Goal: Check status: Check status

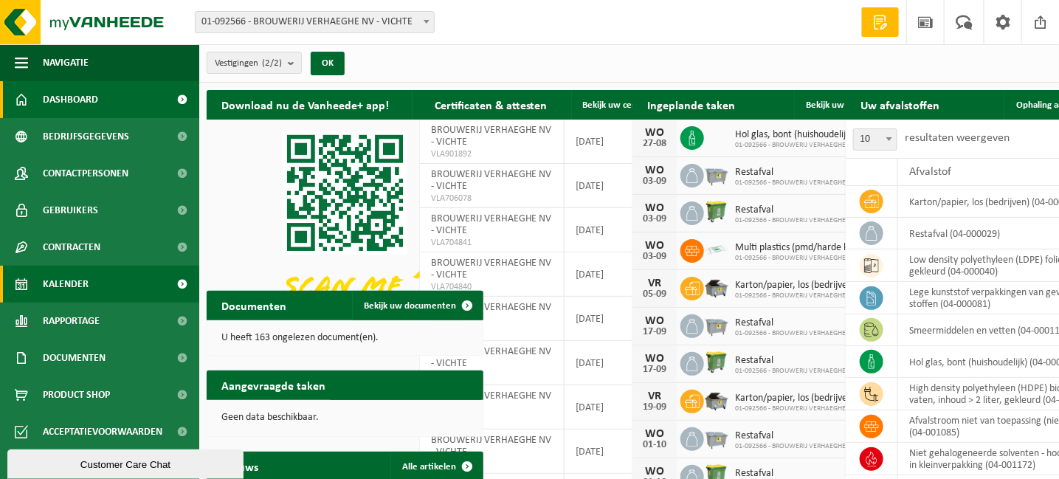
click at [103, 284] on link "Kalender" at bounding box center [99, 284] width 199 height 37
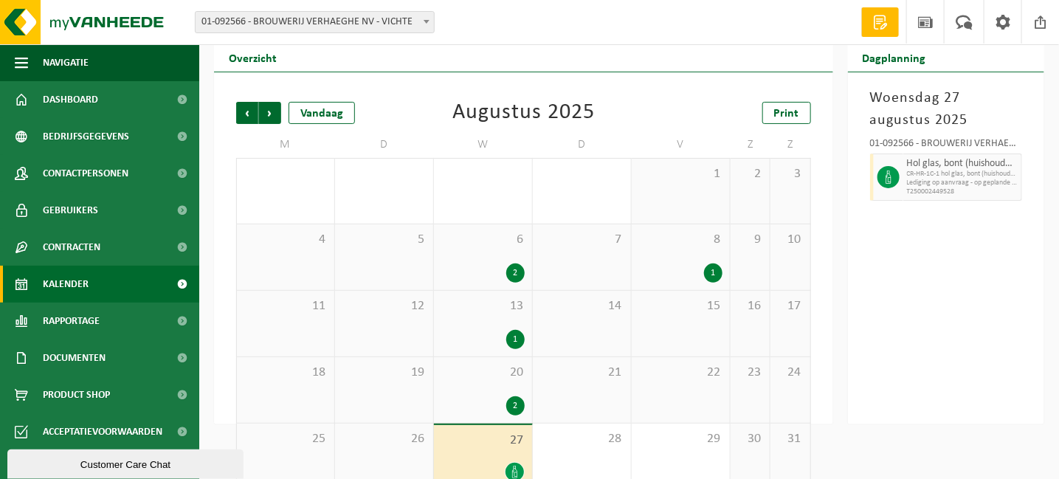
scroll to position [72, 0]
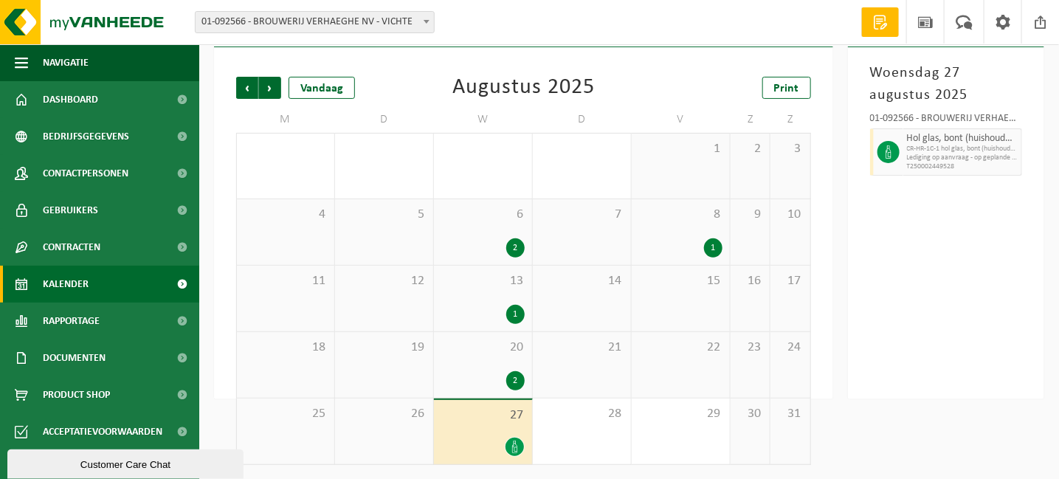
click at [482, 431] on div "27" at bounding box center [483, 432] width 98 height 64
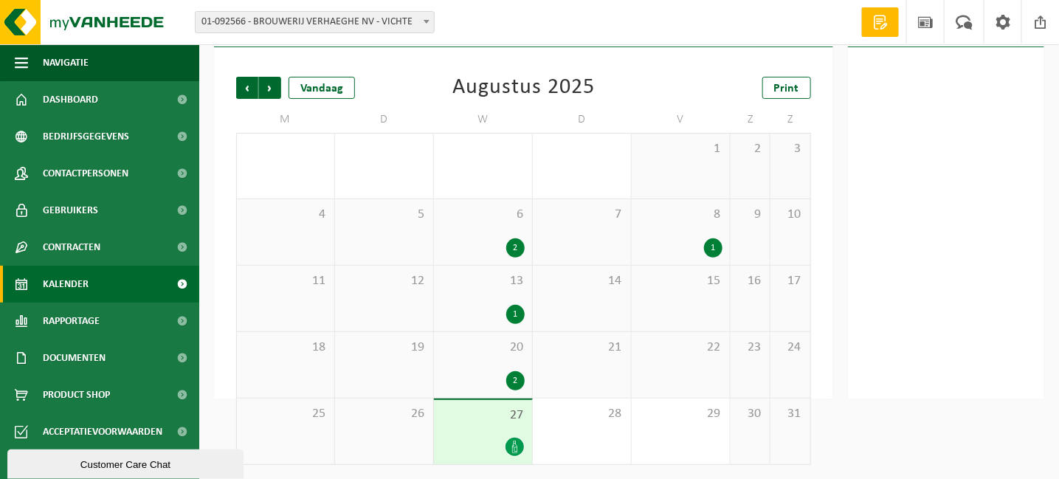
click at [484, 418] on span "27" at bounding box center [483, 416] width 83 height 16
